Goal: Task Accomplishment & Management: Complete application form

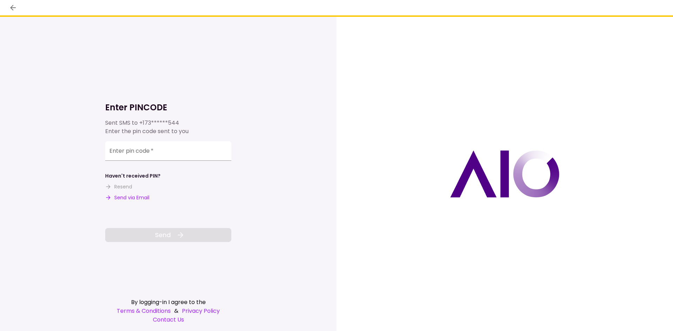
click at [138, 197] on button "Send via Email" at bounding box center [127, 197] width 44 height 7
click at [125, 152] on input "Enter pin code   *" at bounding box center [168, 151] width 126 height 20
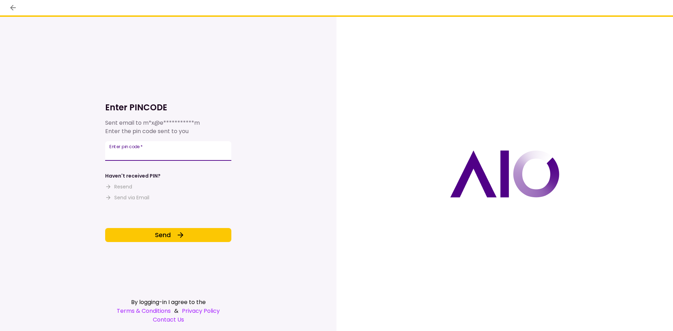
type input "******"
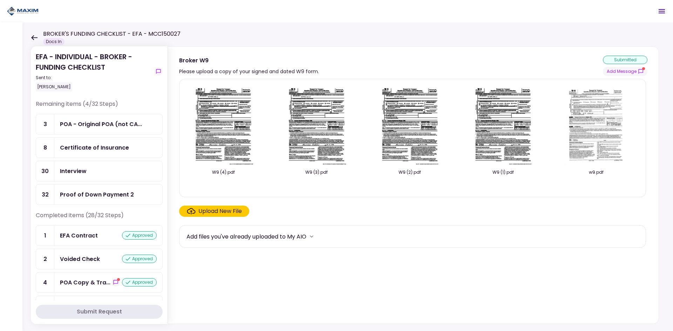
click at [108, 143] on div "Certificate of Insurance" at bounding box center [108, 148] width 108 height 20
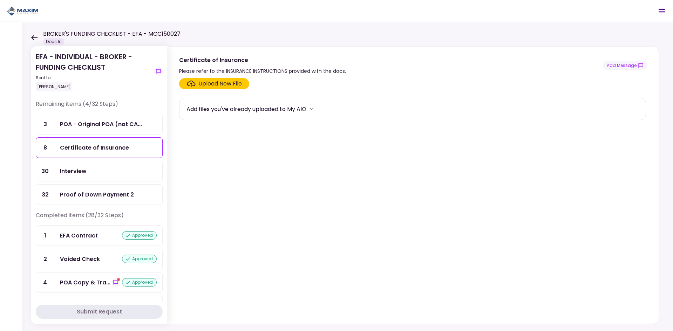
click at [215, 82] on div "Upload New File" at bounding box center [219, 84] width 43 height 8
click at [0, 0] on input "Upload New File" at bounding box center [0, 0] width 0 height 0
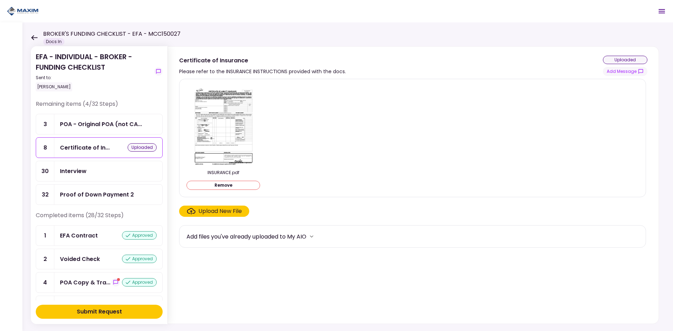
click at [105, 309] on div "Submit Request" at bounding box center [99, 312] width 45 height 8
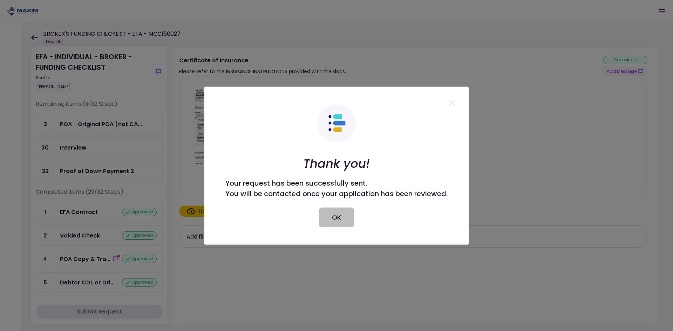
click at [349, 214] on div "Thank you! Your request has been successfully sent. You will be contacted once …" at bounding box center [336, 165] width 222 height 123
click at [336, 221] on button "OK" at bounding box center [336, 217] width 35 height 20
